Goal: Transaction & Acquisition: Purchase product/service

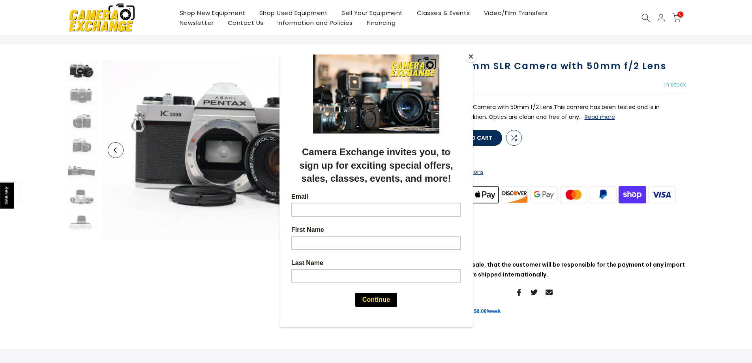
click at [471, 55] on button "Close" at bounding box center [471, 57] width 12 height 12
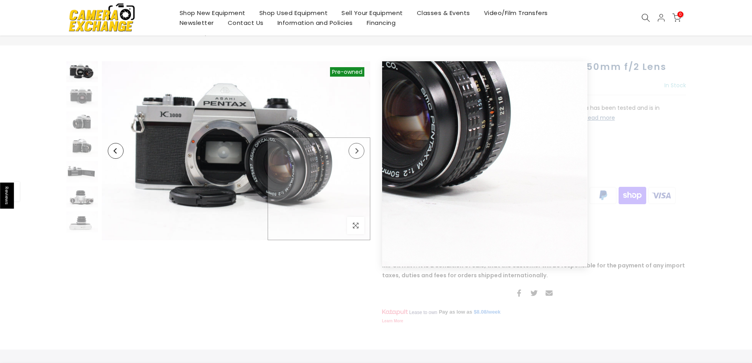
scroll to position [32, 0]
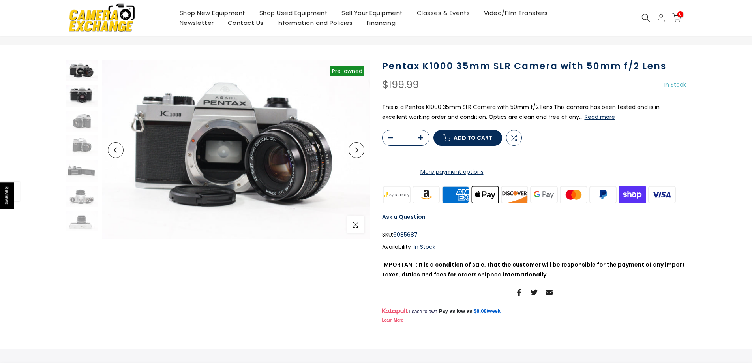
click at [80, 99] on img at bounding box center [82, 95] width 32 height 21
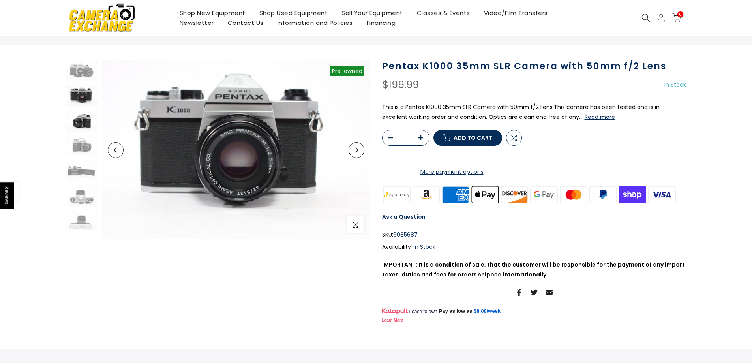
click at [82, 111] on img at bounding box center [82, 120] width 32 height 21
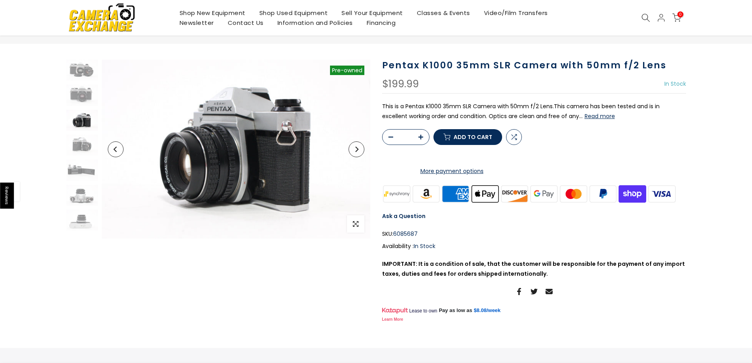
scroll to position [32, 0]
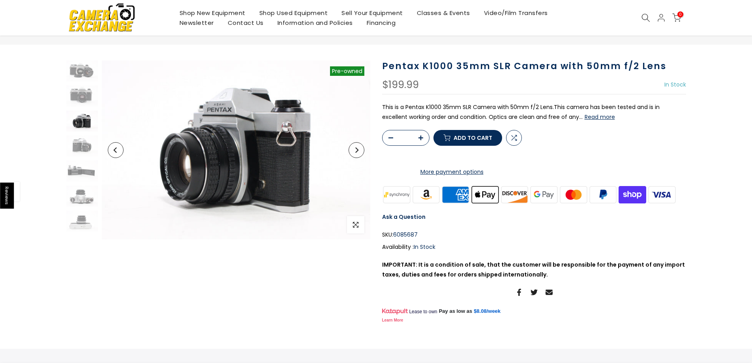
click at [82, 116] on img at bounding box center [82, 120] width 32 height 21
click at [82, 125] on img at bounding box center [82, 120] width 32 height 21
click at [83, 145] on img at bounding box center [82, 145] width 32 height 21
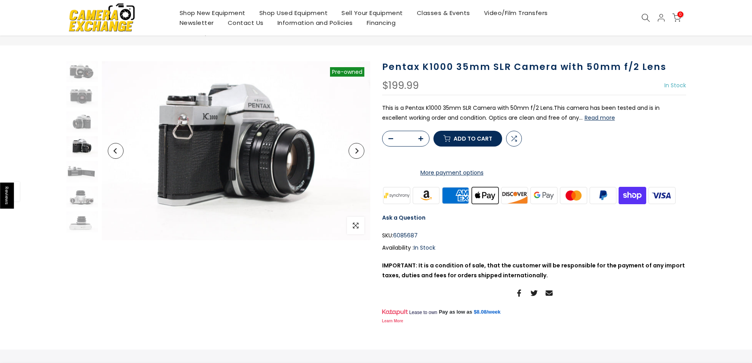
scroll to position [32, 0]
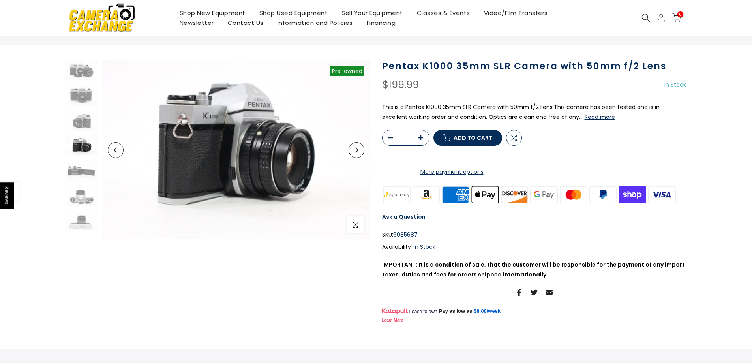
click at [81, 159] on div at bounding box center [82, 145] width 34 height 171
click at [82, 191] on img at bounding box center [82, 195] width 32 height 21
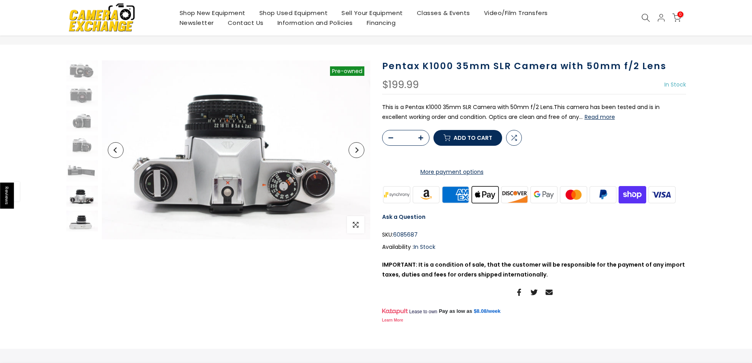
click at [79, 210] on div at bounding box center [82, 145] width 34 height 171
click at [83, 226] on img at bounding box center [82, 220] width 32 height 21
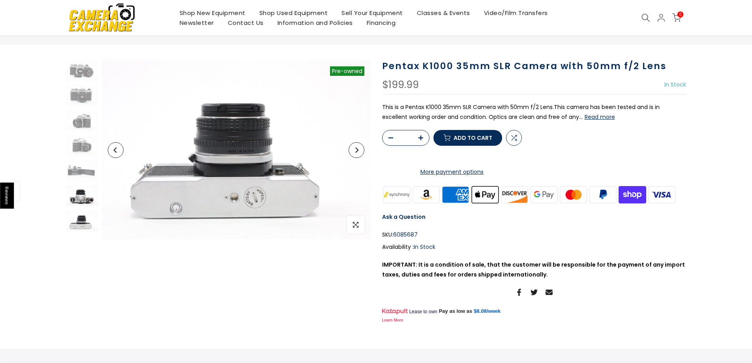
click at [84, 197] on img at bounding box center [82, 195] width 32 height 21
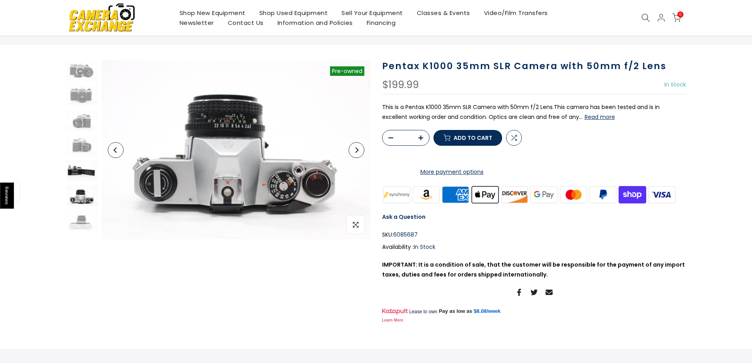
click at [81, 166] on img at bounding box center [82, 170] width 32 height 21
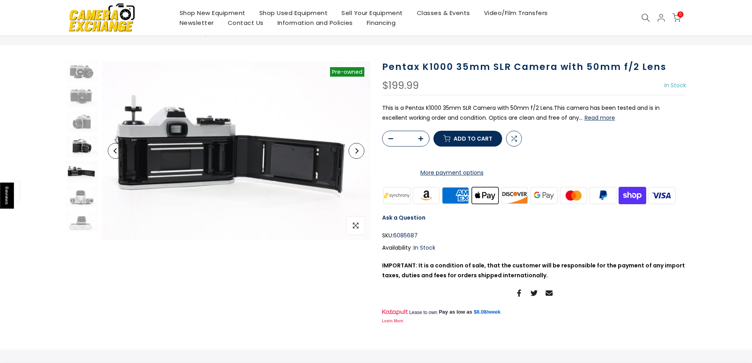
click at [80, 137] on img at bounding box center [82, 146] width 32 height 21
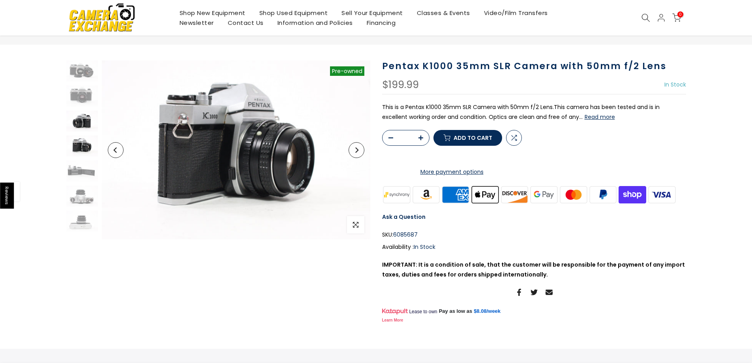
click at [83, 110] on img at bounding box center [82, 120] width 32 height 21
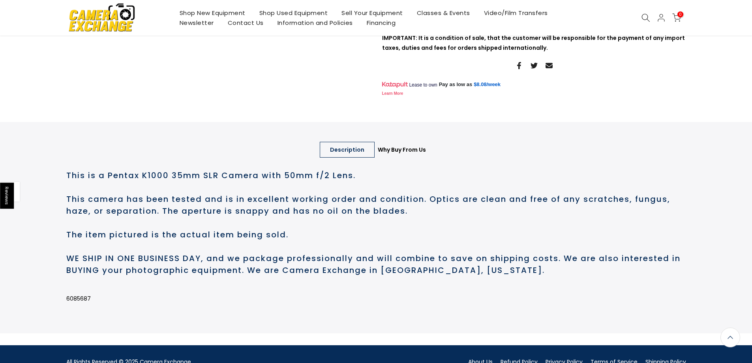
scroll to position [316, 0]
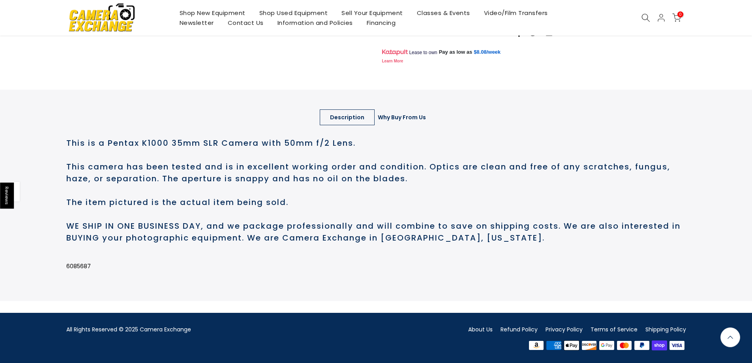
click at [406, 125] on link "Why Buy From Us" at bounding box center [401, 117] width 69 height 16
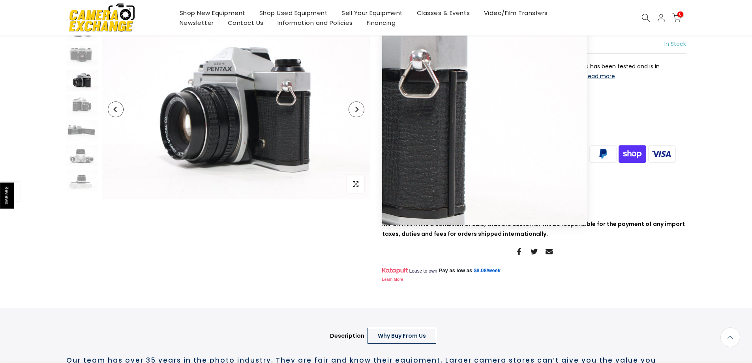
scroll to position [73, 0]
click at [354, 112] on button "Next" at bounding box center [356, 110] width 16 height 16
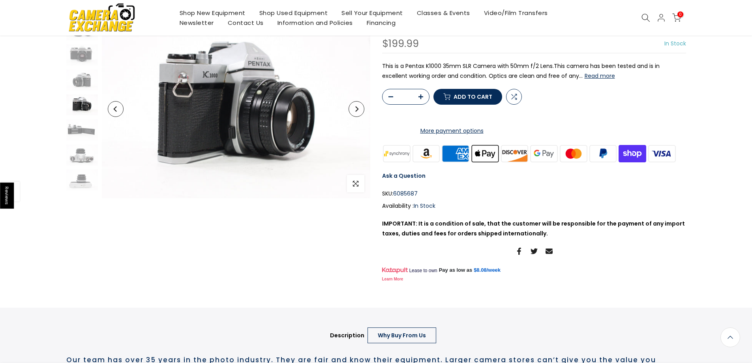
click at [354, 112] on button "Next" at bounding box center [356, 109] width 16 height 16
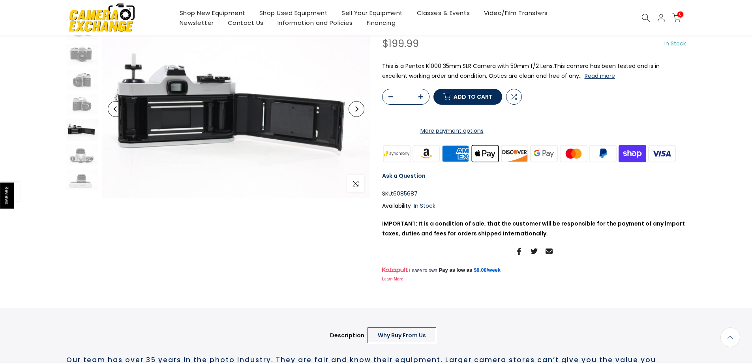
click at [354, 112] on button "Next" at bounding box center [356, 109] width 16 height 16
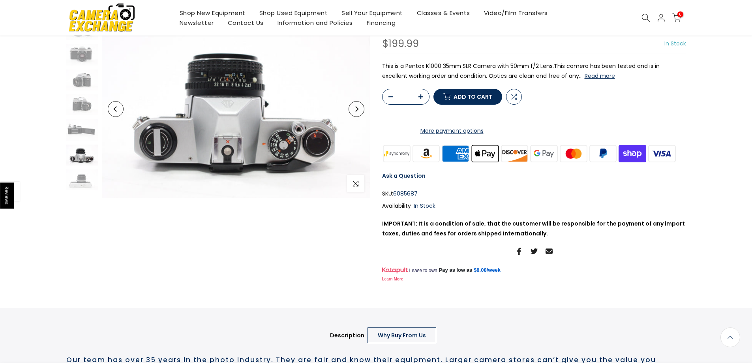
click at [354, 112] on button "Next" at bounding box center [356, 109] width 16 height 16
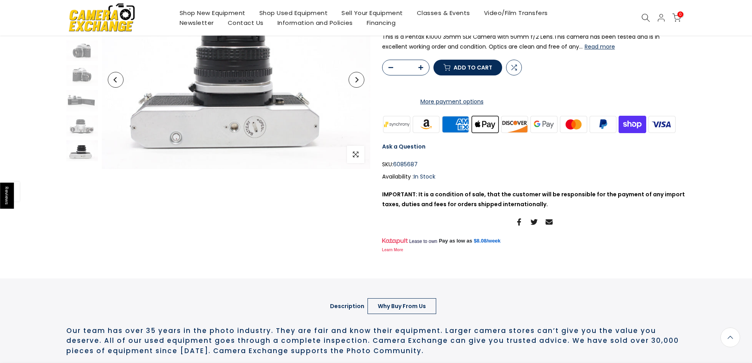
scroll to position [0, 0]
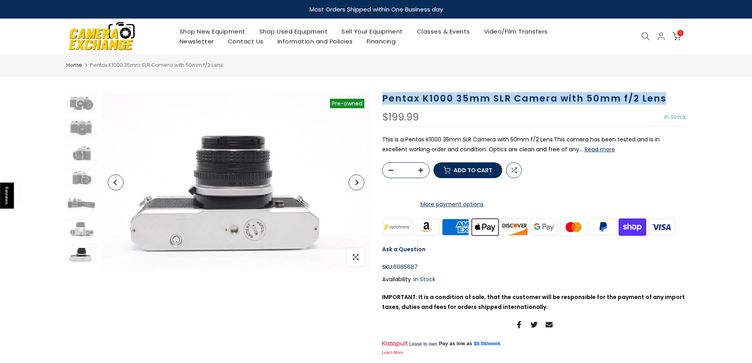
drag, startPoint x: 670, startPoint y: 97, endPoint x: 383, endPoint y: 96, distance: 287.3
click at [383, 96] on h1 "Pentax K1000 35mm SLR Camera with 50mm f/2 Lens" at bounding box center [534, 98] width 304 height 11
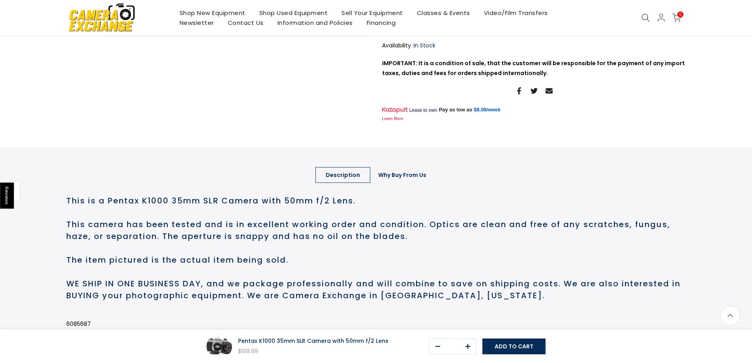
click at [400, 183] on link "Why Buy From Us" at bounding box center [402, 175] width 69 height 16
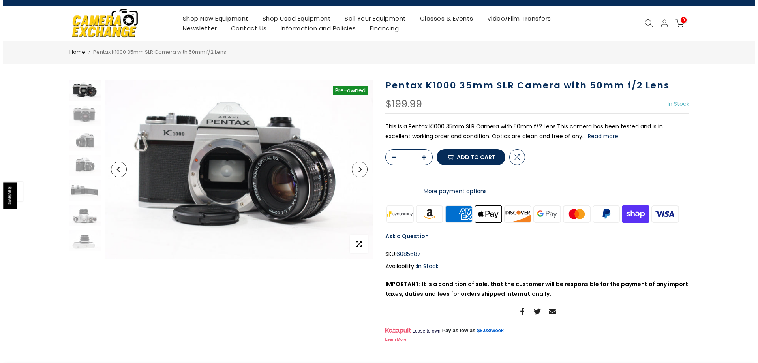
scroll to position [13, 0]
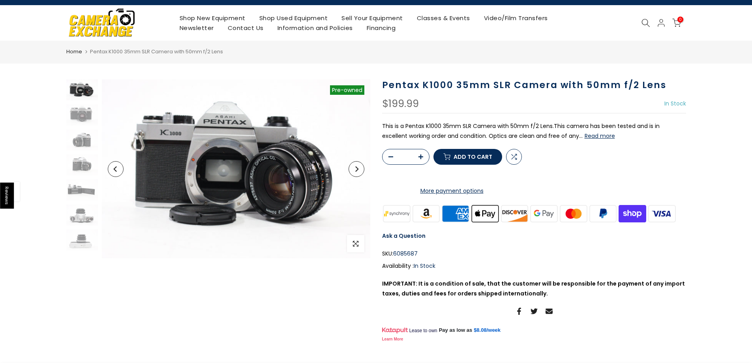
click at [473, 165] on button "Add to cart" at bounding box center [467, 157] width 69 height 16
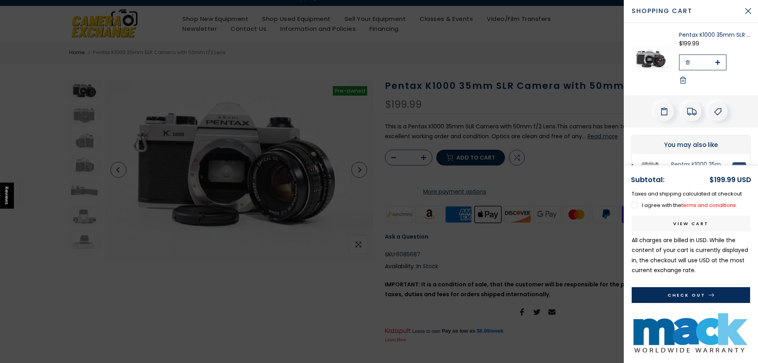
click at [708, 295] on icon "submit" at bounding box center [711, 295] width 6 height 6
click at [664, 207] on label "I agree with the terms and conditions ." at bounding box center [683, 204] width 105 height 7
click at [696, 293] on button "Check Out" at bounding box center [690, 295] width 118 height 16
